Goal: Information Seeking & Learning: Learn about a topic

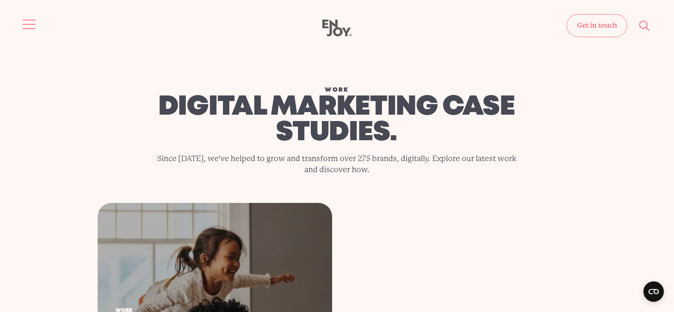
click at [26, 22] on button "Site navigation" at bounding box center [29, 24] width 18 height 18
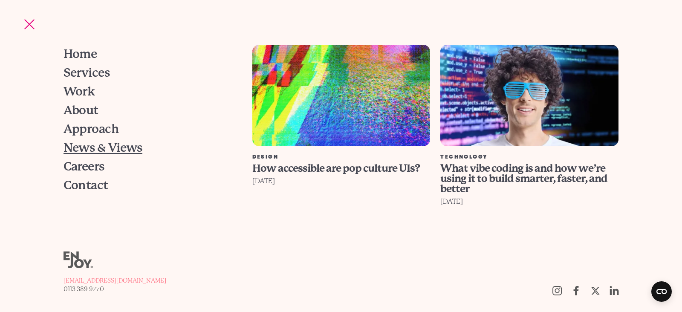
click at [91, 151] on span "News & Views" at bounding box center [103, 148] width 79 height 12
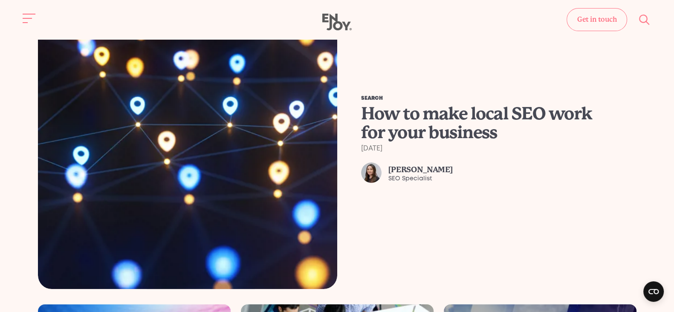
scroll to position [267, 0]
